Goal: Transaction & Acquisition: Purchase product/service

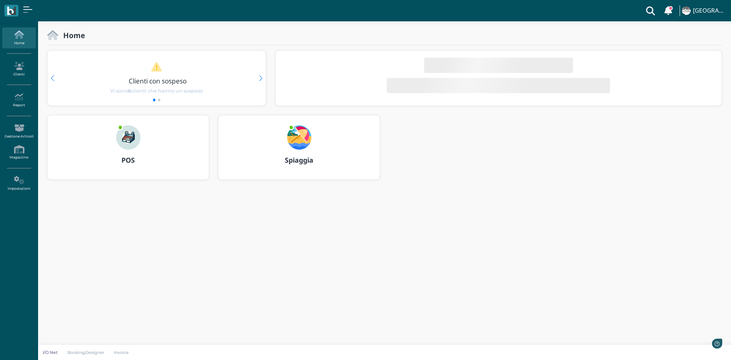
click at [129, 139] on img at bounding box center [128, 137] width 24 height 24
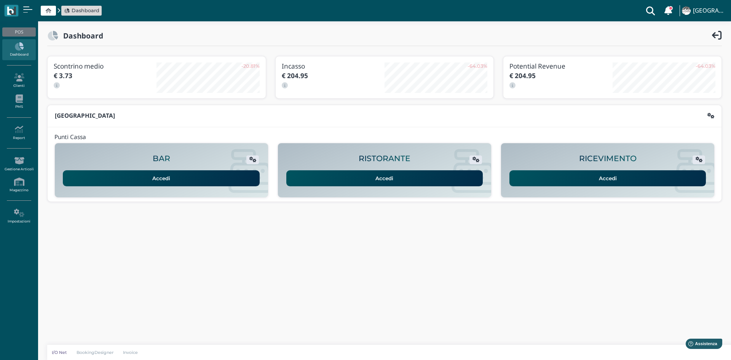
click at [595, 182] on link "Accedi" at bounding box center [607, 178] width 197 height 16
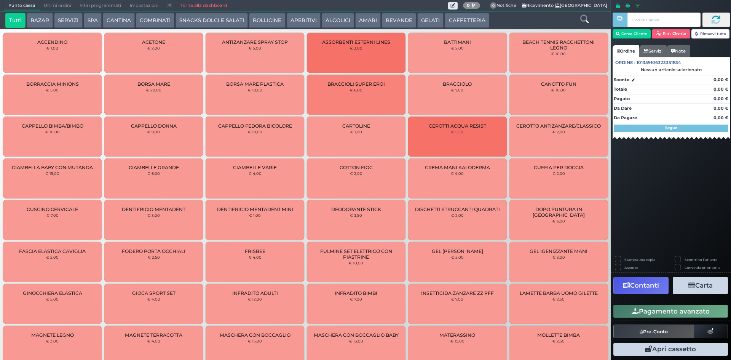
click at [71, 21] on button "SERVIZI" at bounding box center [68, 20] width 28 height 15
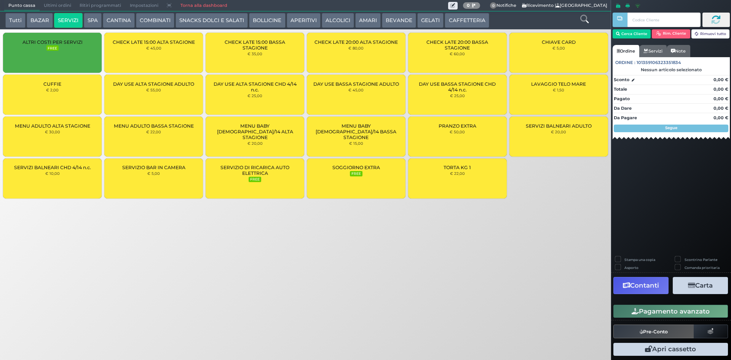
click at [71, 93] on div "CUFFIE € 2,00" at bounding box center [52, 95] width 99 height 40
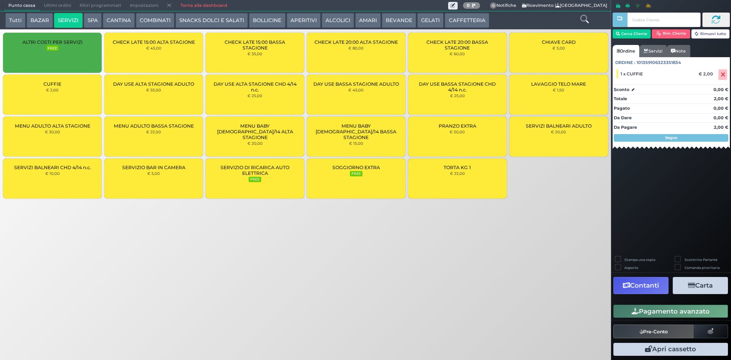
click at [73, 92] on div "CUFFIE € 2,00" at bounding box center [52, 95] width 99 height 40
click at [660, 311] on button "Pagamento avanzato" at bounding box center [670, 311] width 115 height 13
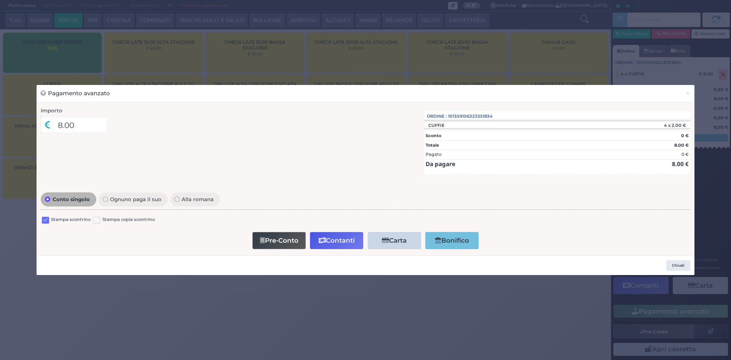
click at [46, 217] on label at bounding box center [45, 220] width 7 height 7
click at [0, 0] on input "checkbox" at bounding box center [0, 0] width 0 height 0
click at [331, 240] on button "Contanti" at bounding box center [336, 240] width 53 height 17
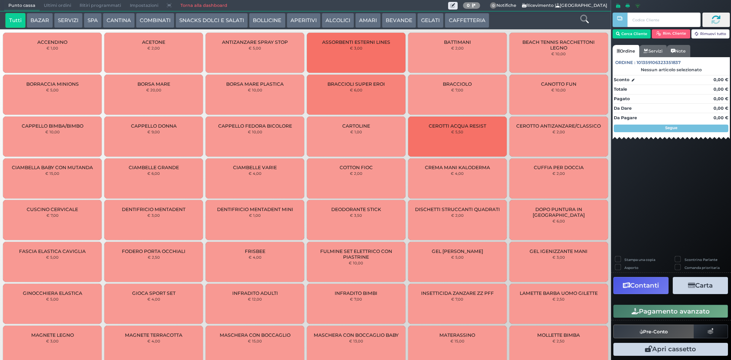
click at [43, 5] on span "Ultimi ordini" at bounding box center [58, 5] width 36 height 11
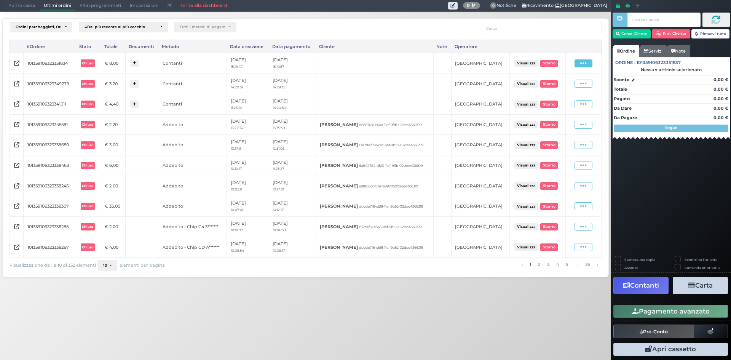
click at [586, 66] on icon at bounding box center [583, 63] width 6 height 7
click at [567, 86] on span "Ristampa Pre-Conto" at bounding box center [566, 85] width 31 height 13
click at [30, 5] on span "Punto cassa" at bounding box center [21, 5] width 35 height 11
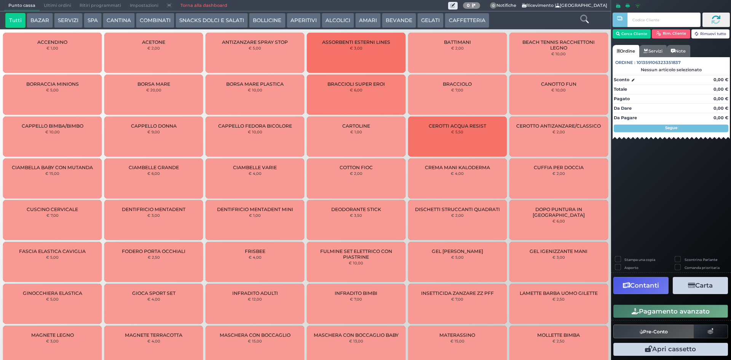
click at [89, 19] on button "SPA" at bounding box center [93, 20] width 18 height 15
